Goal: Information Seeking & Learning: Learn about a topic

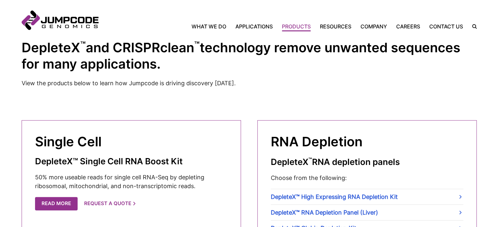
scroll to position [229, 0]
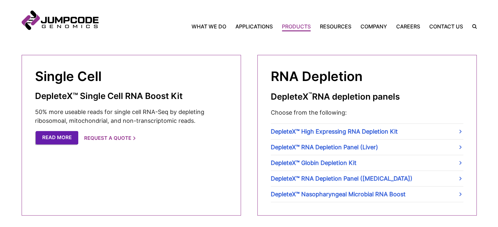
click at [62, 134] on link "Read More" at bounding box center [57, 137] width 43 height 13
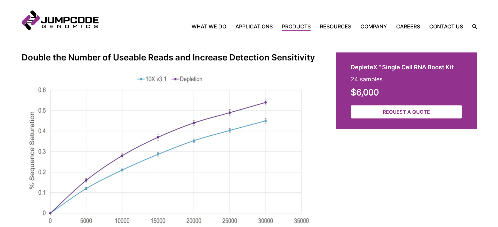
scroll to position [1049, 0]
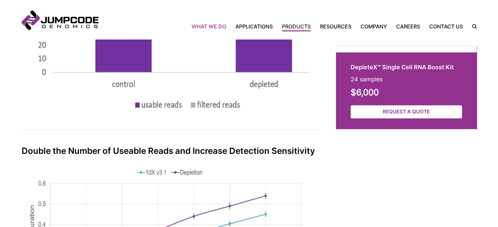
click at [206, 26] on link "What We Do" at bounding box center [210, 27] width 39 height 8
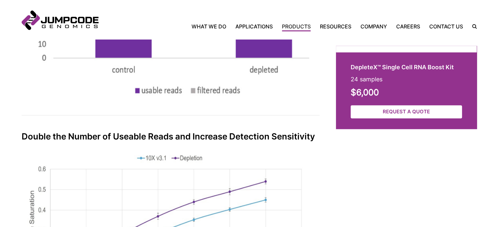
scroll to position [1063, 0]
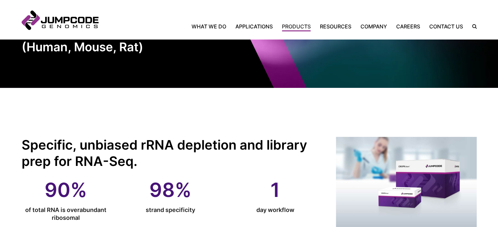
scroll to position [164, 0]
